Goal: Task Accomplishment & Management: Use online tool/utility

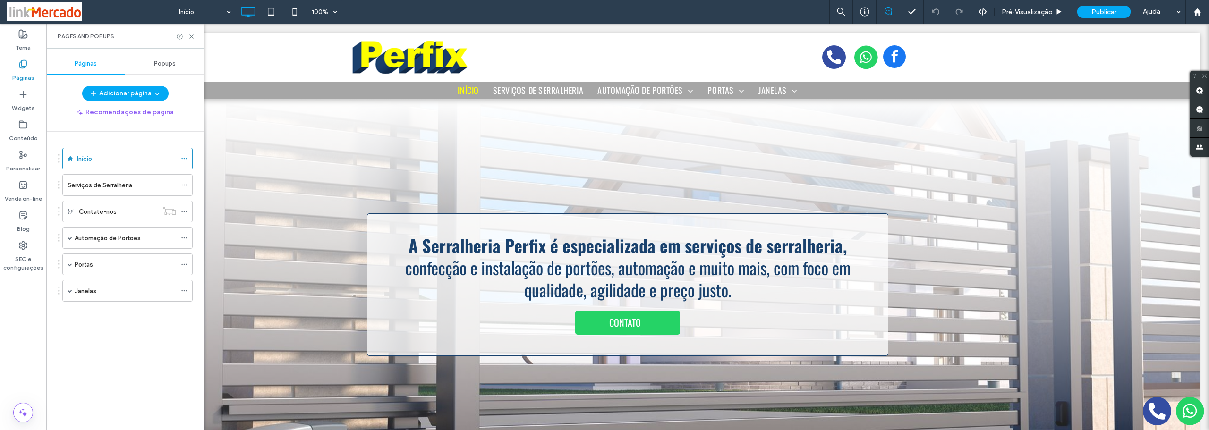
click at [97, 238] on label "Automação de Portões" at bounding box center [108, 238] width 66 height 17
click at [119, 261] on div at bounding box center [604, 215] width 1209 height 430
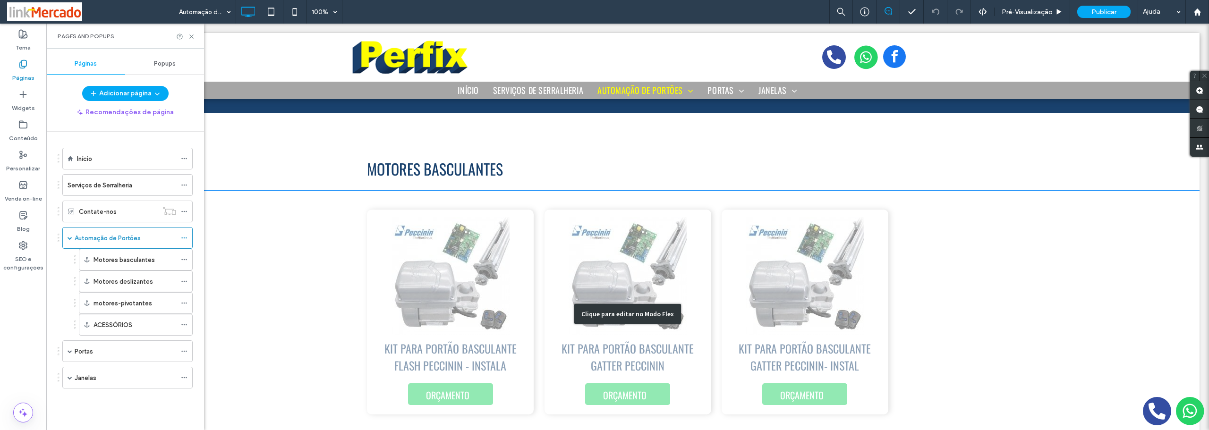
scroll to position [47, 0]
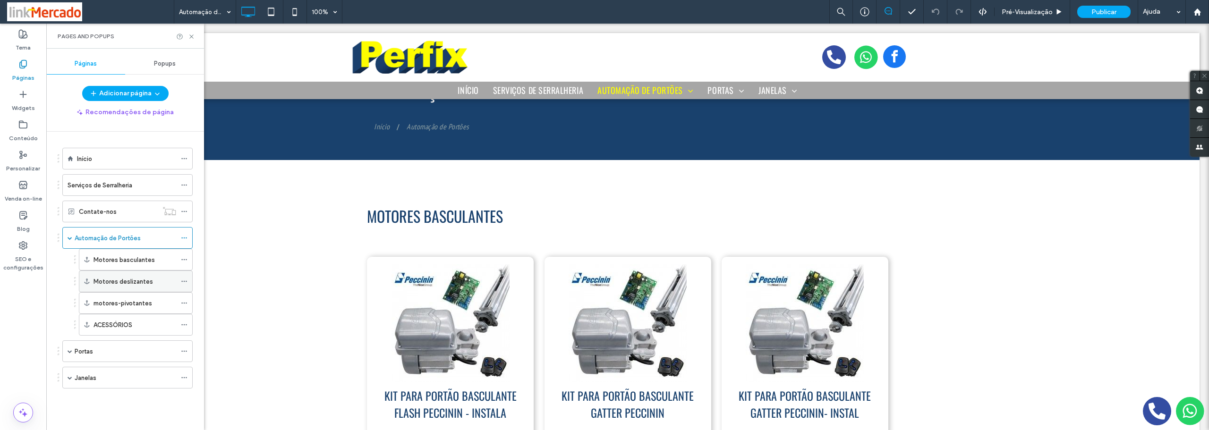
click at [103, 279] on label "Motores deslizantes" at bounding box center [124, 281] width 60 height 17
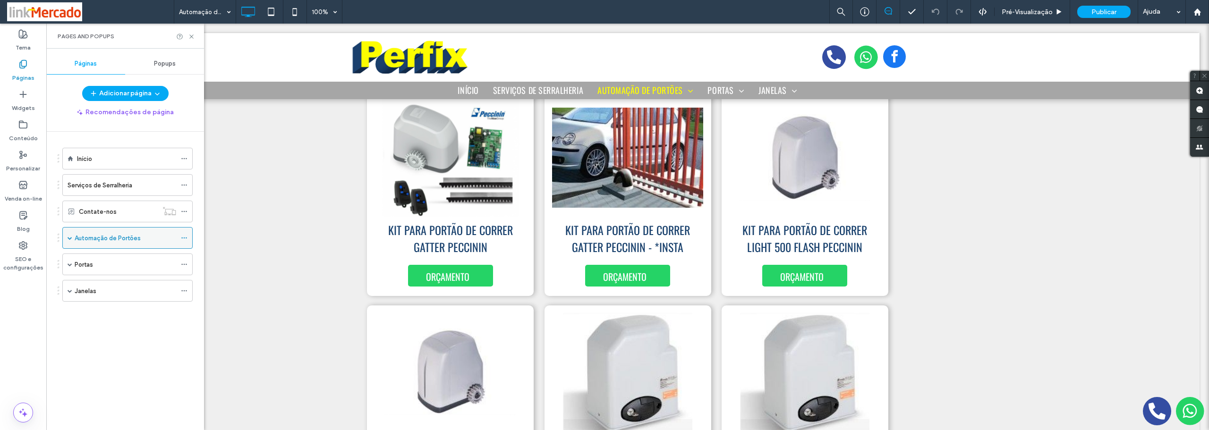
click at [71, 240] on span at bounding box center [70, 238] width 5 height 5
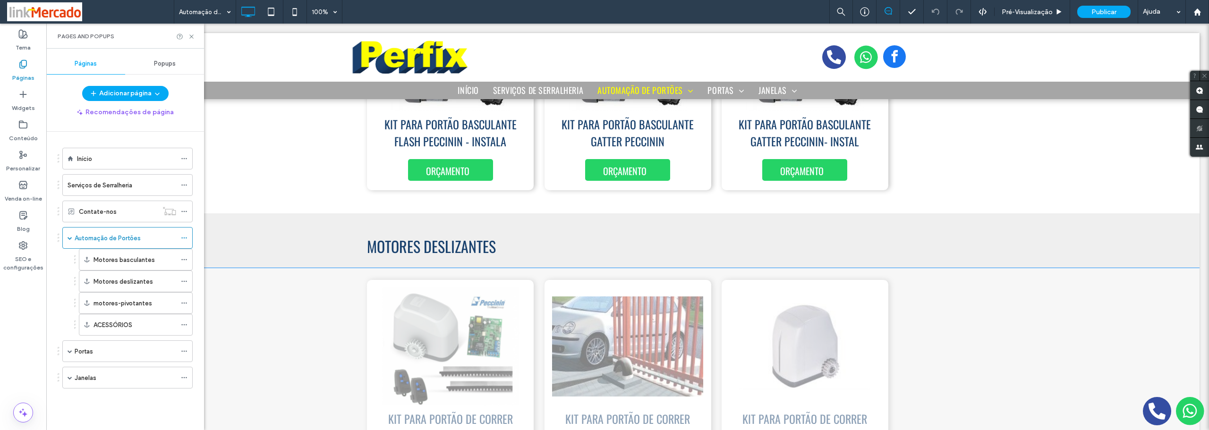
scroll to position [460, 0]
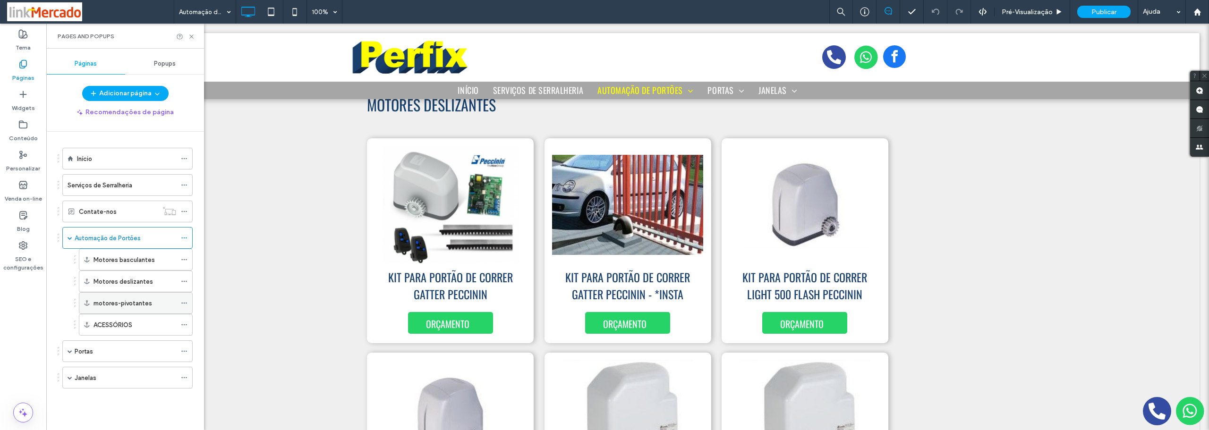
click at [117, 302] on label "motores-pivotantes" at bounding box center [123, 303] width 59 height 17
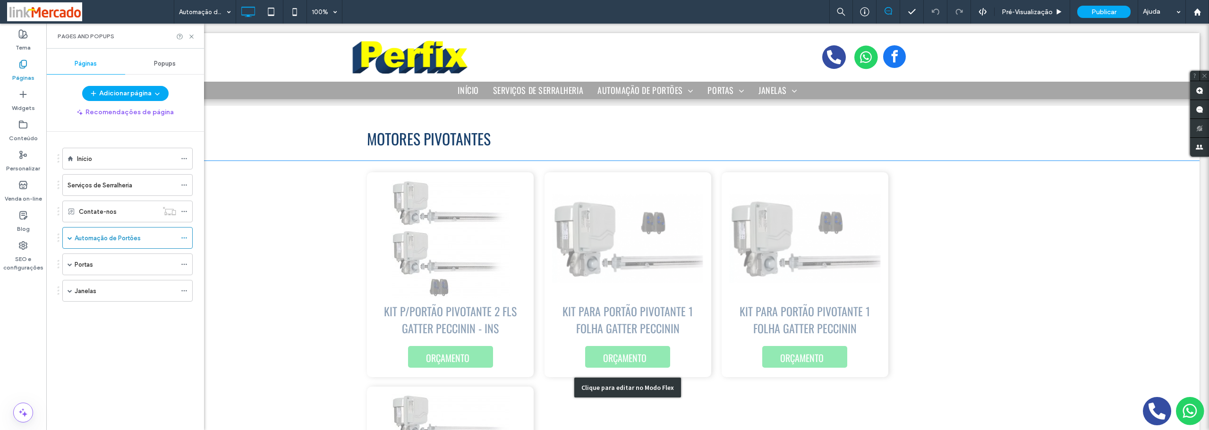
scroll to position [1688, 0]
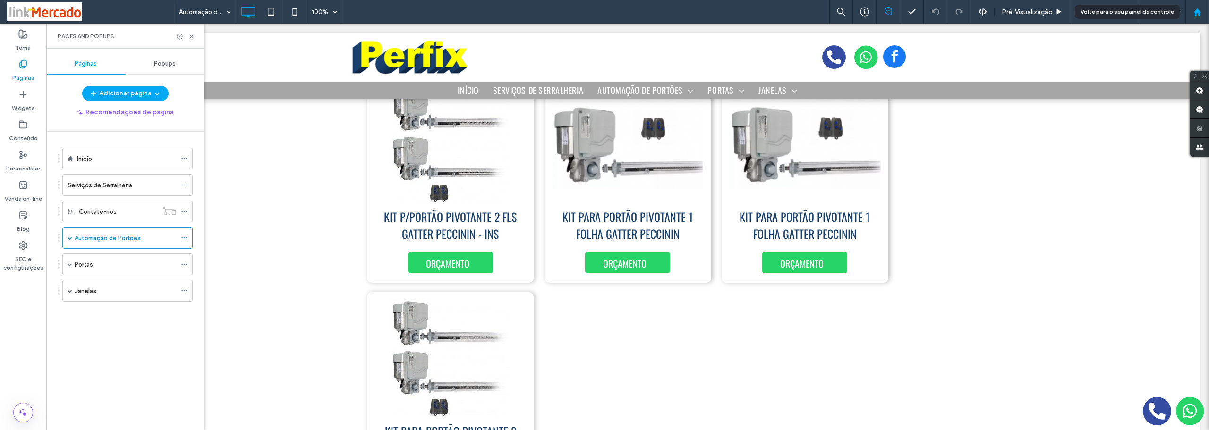
click at [1196, 8] on icon at bounding box center [1197, 12] width 8 height 8
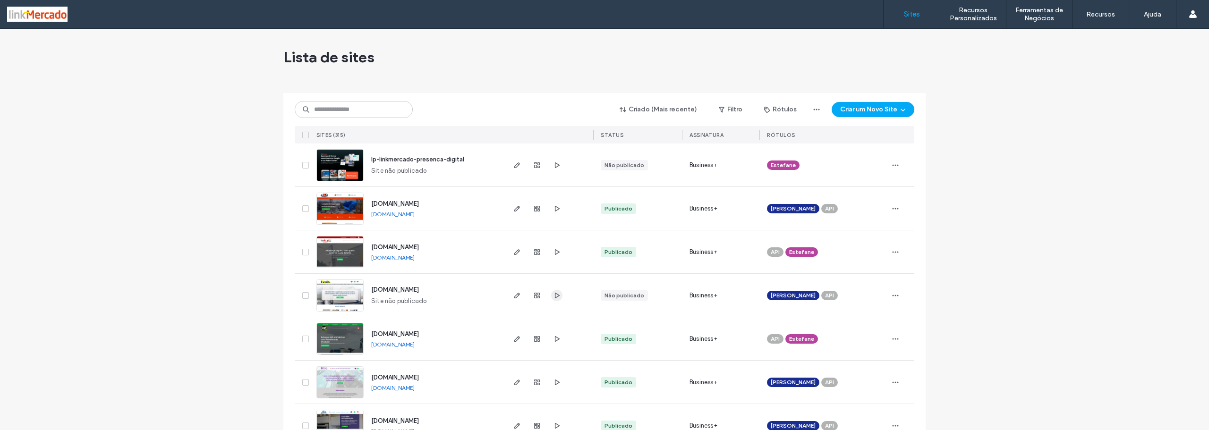
click at [555, 298] on use "button" at bounding box center [557, 295] width 5 height 6
click at [338, 299] on img at bounding box center [340, 312] width 46 height 64
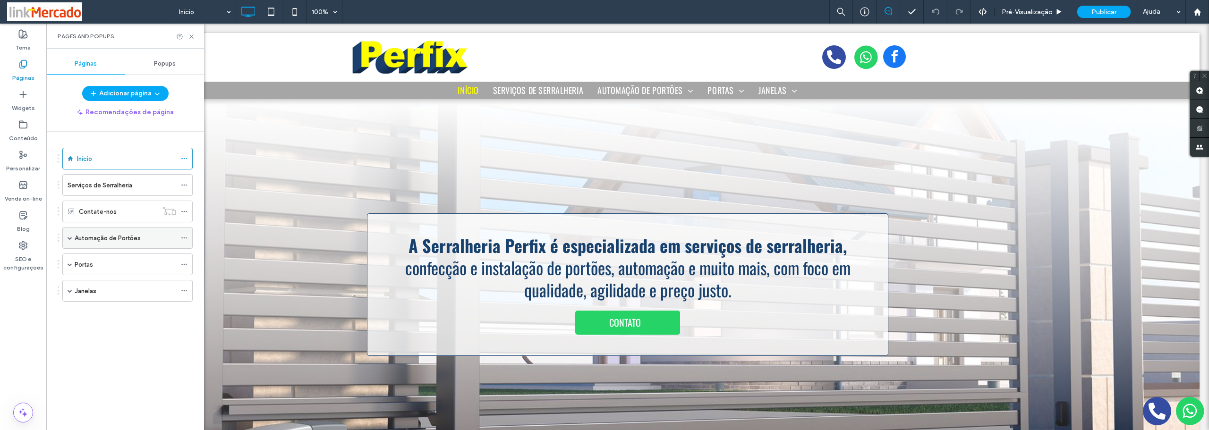
click at [96, 240] on label "Automação de Portões" at bounding box center [108, 238] width 66 height 17
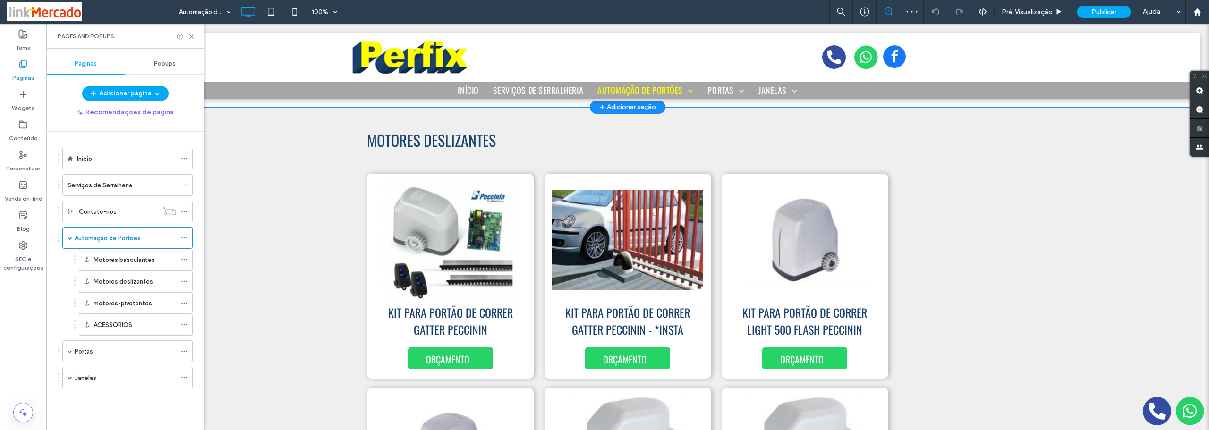
scroll to position [614, 0]
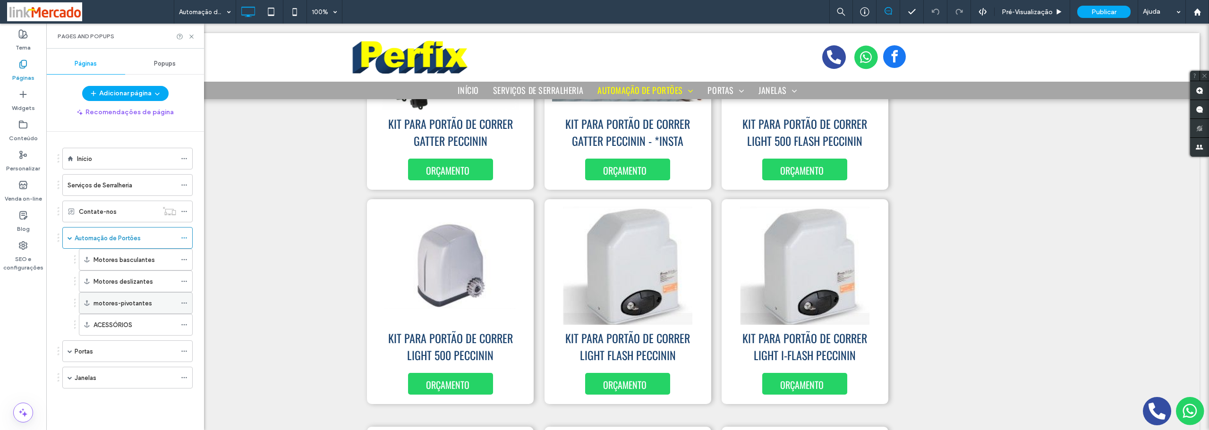
click at [138, 304] on label "motores-pivotantes" at bounding box center [123, 303] width 59 height 17
click at [116, 234] on label "Automação de Portões" at bounding box center [108, 238] width 66 height 17
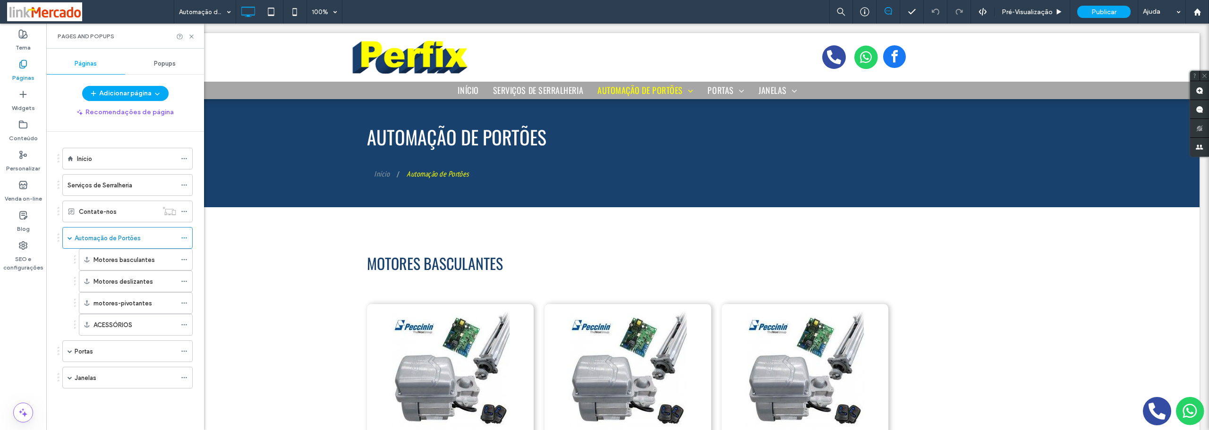
scroll to position [0, 0]
click at [183, 304] on icon at bounding box center [184, 303] width 7 height 7
click at [218, 345] on span "Editar Âncora" at bounding box center [227, 341] width 41 height 8
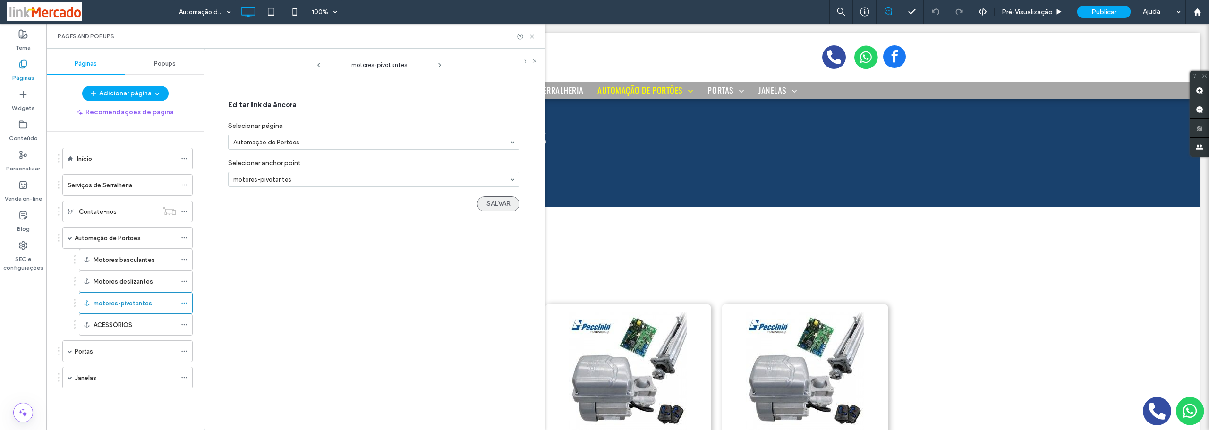
click at [485, 203] on button "SALVAR" at bounding box center [498, 203] width 43 height 15
click at [114, 325] on label "ACESSÓRIOS" at bounding box center [113, 325] width 39 height 17
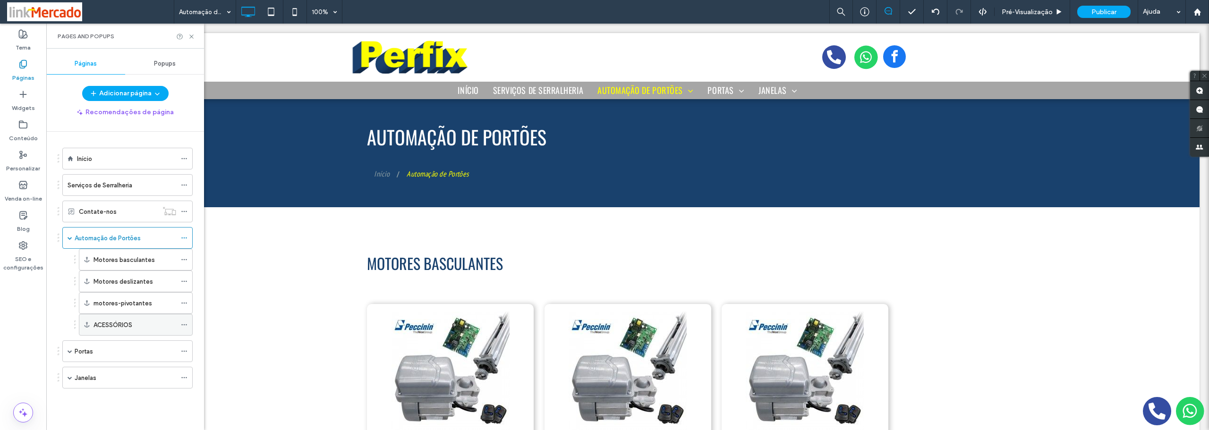
scroll to position [2183, 0]
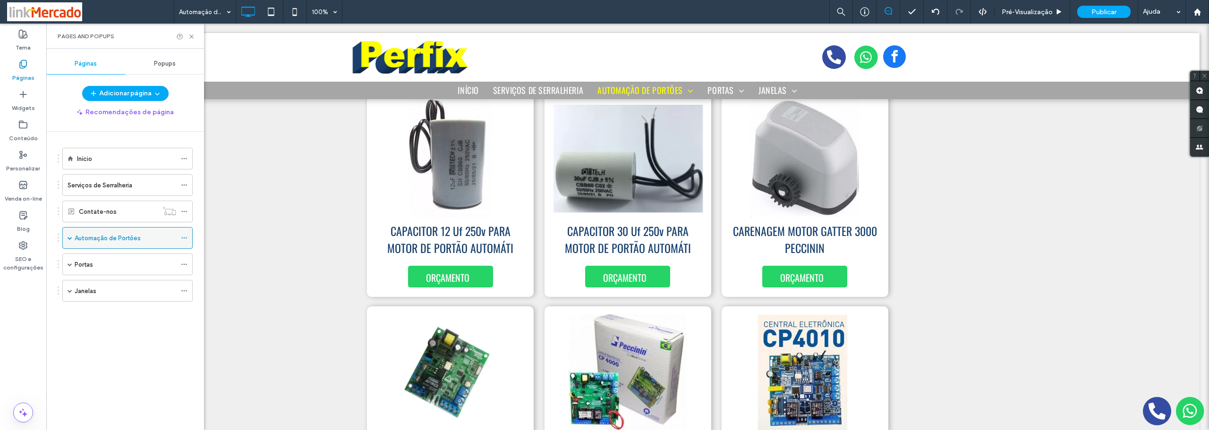
click at [80, 238] on label "Automação de Portões" at bounding box center [108, 238] width 66 height 17
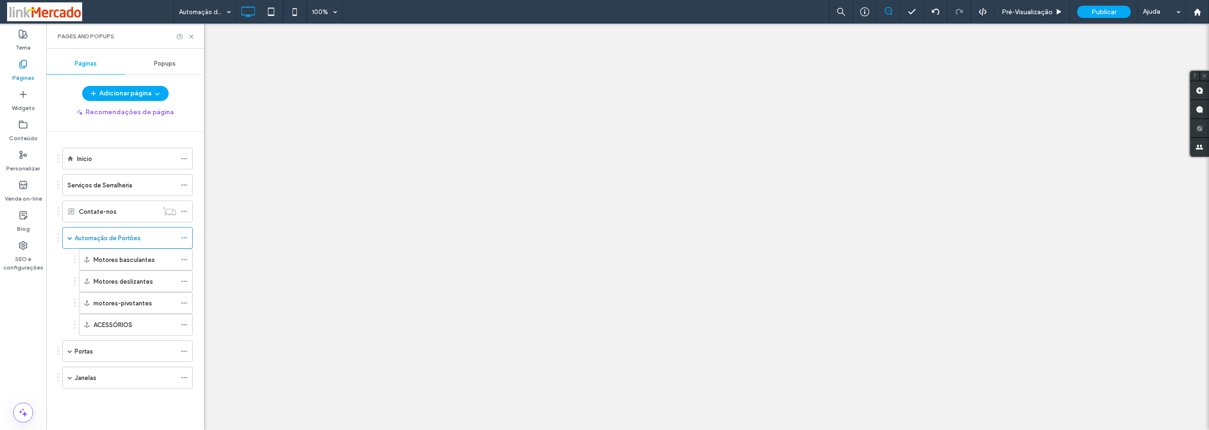
click at [185, 325] on div at bounding box center [604, 215] width 1209 height 430
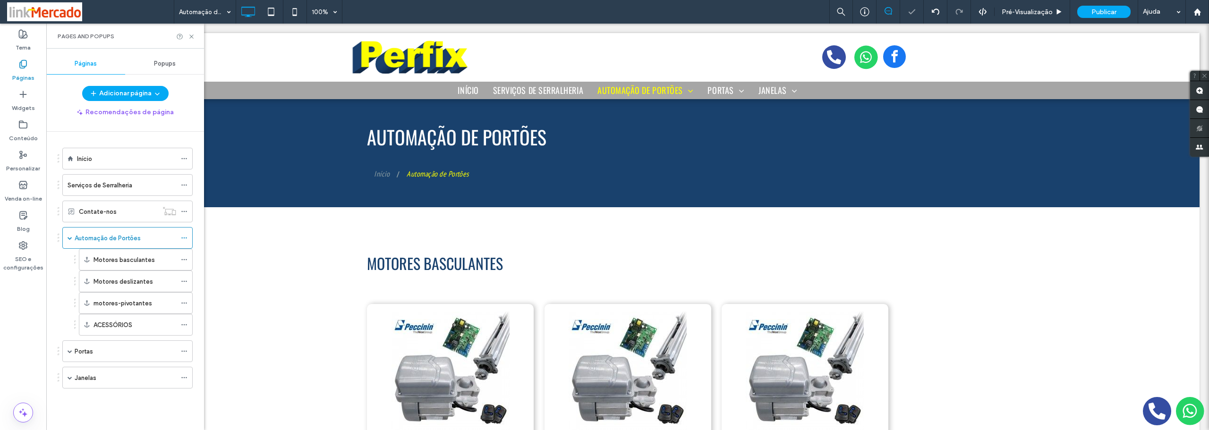
scroll to position [0, 0]
click at [185, 324] on icon at bounding box center [184, 325] width 7 height 7
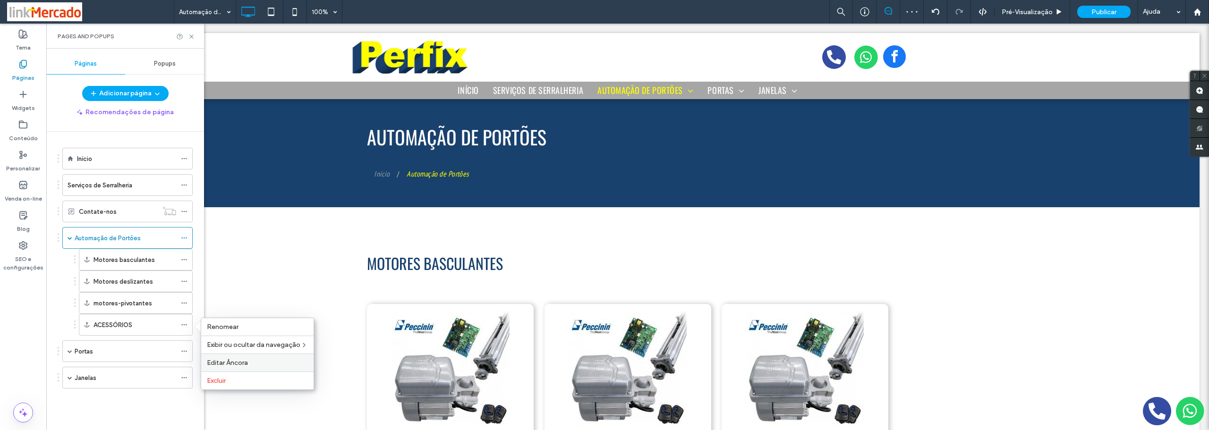
click at [219, 364] on span "Editar Âncora" at bounding box center [227, 363] width 41 height 8
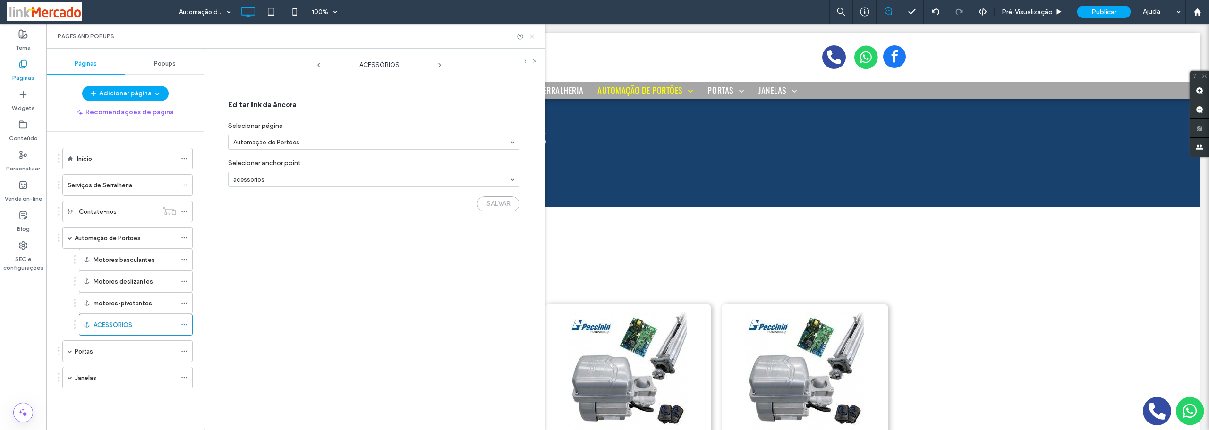
click at [529, 33] on icon at bounding box center [531, 36] width 7 height 7
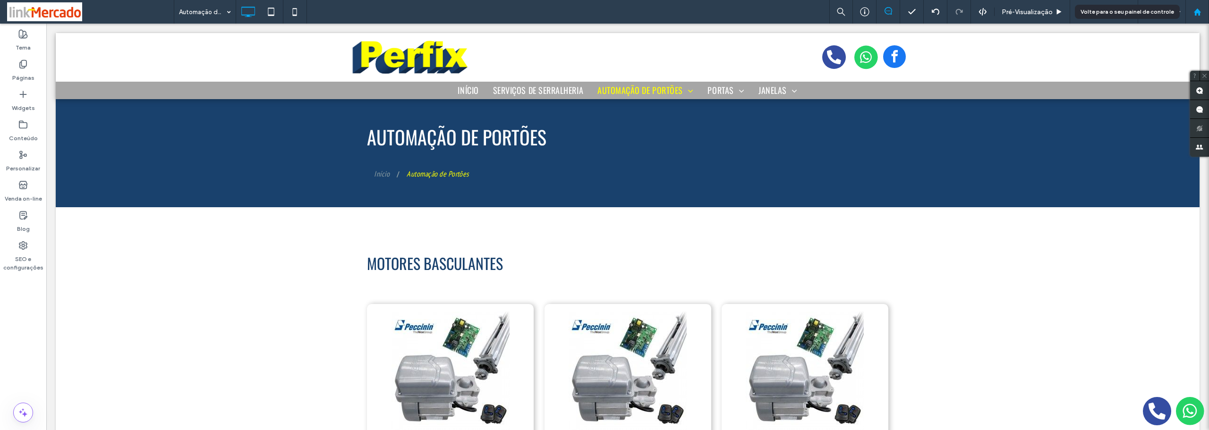
click at [1200, 14] on use at bounding box center [1196, 11] width 7 height 7
